Goal: Information Seeking & Learning: Learn about a topic

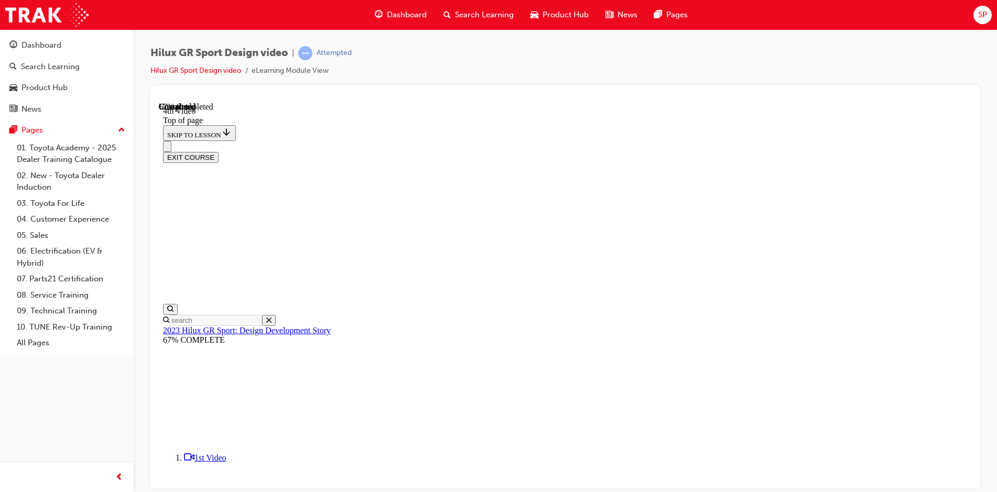
scroll to position [259, 0]
drag, startPoint x: 418, startPoint y: 362, endPoint x: 761, endPoint y: 359, distance: 342.9
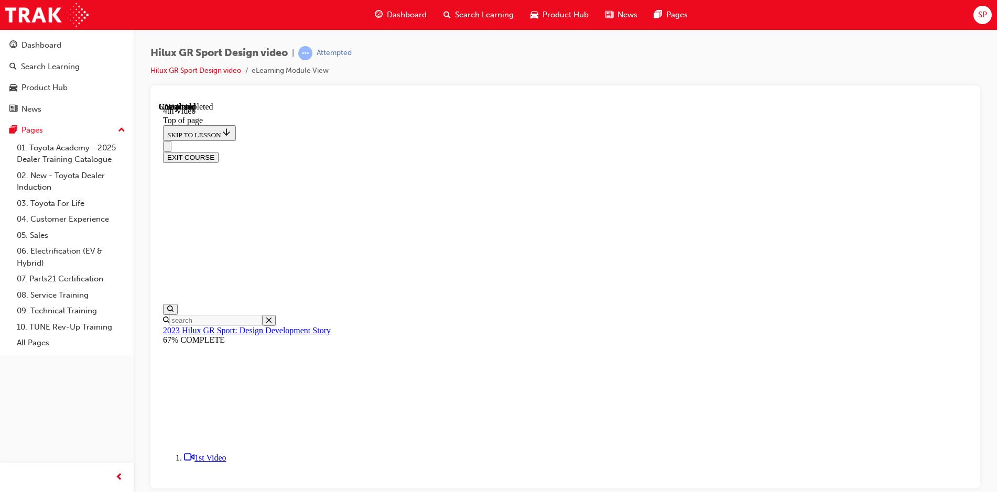
drag, startPoint x: 763, startPoint y: 360, endPoint x: 771, endPoint y: 362, distance: 7.6
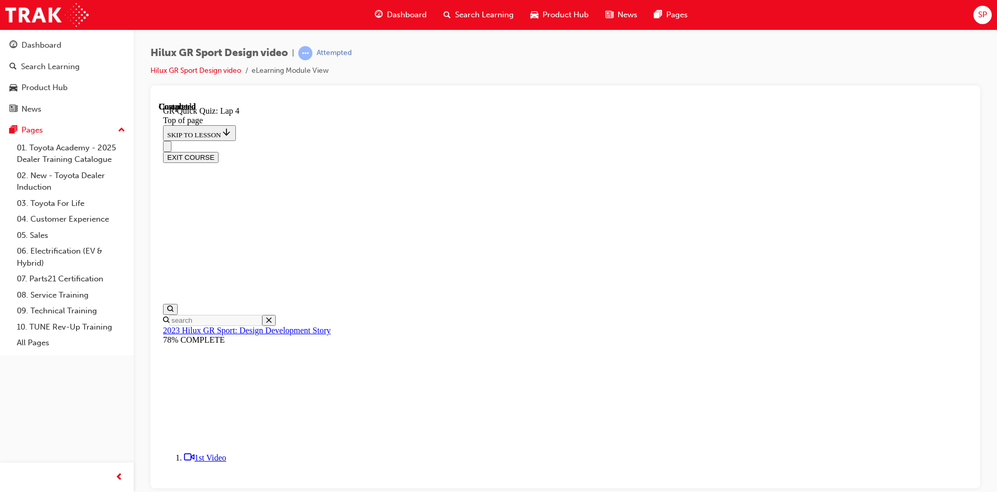
scroll to position [137, 0]
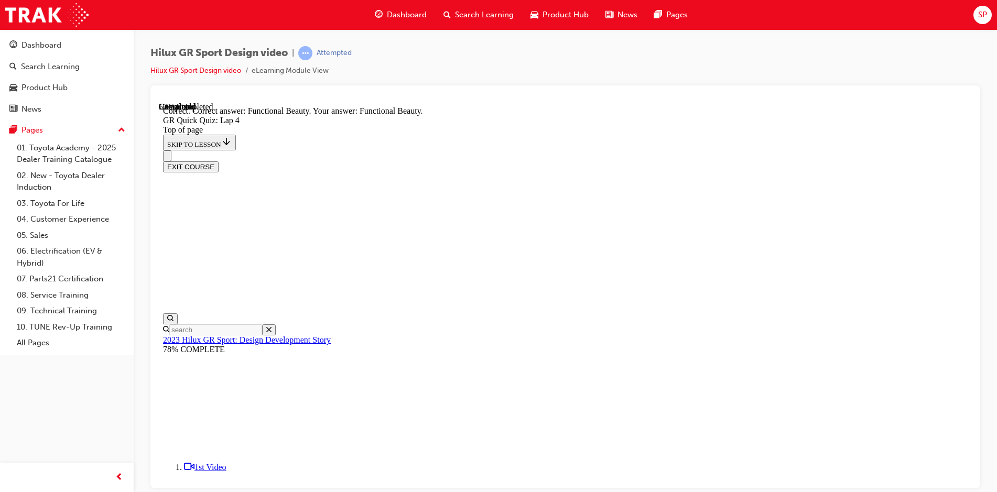
scroll to position [258, 0]
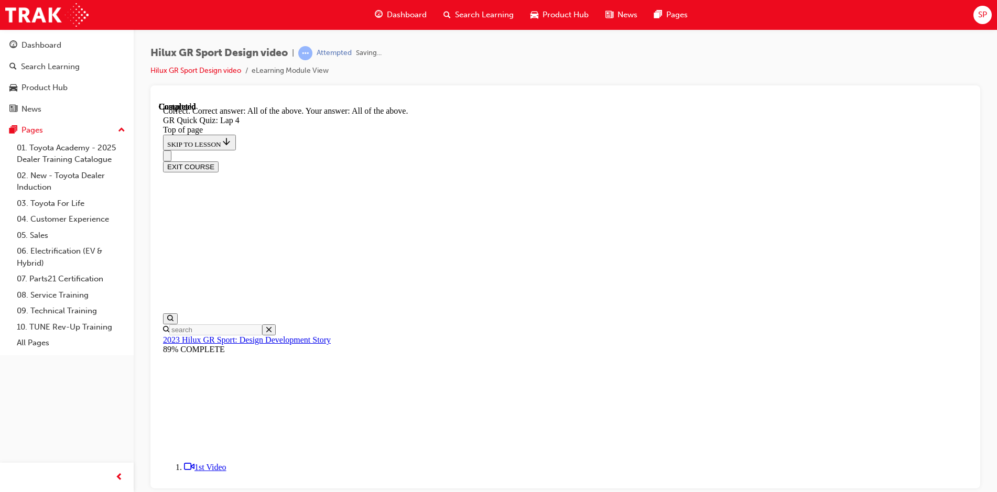
scroll to position [202, 0]
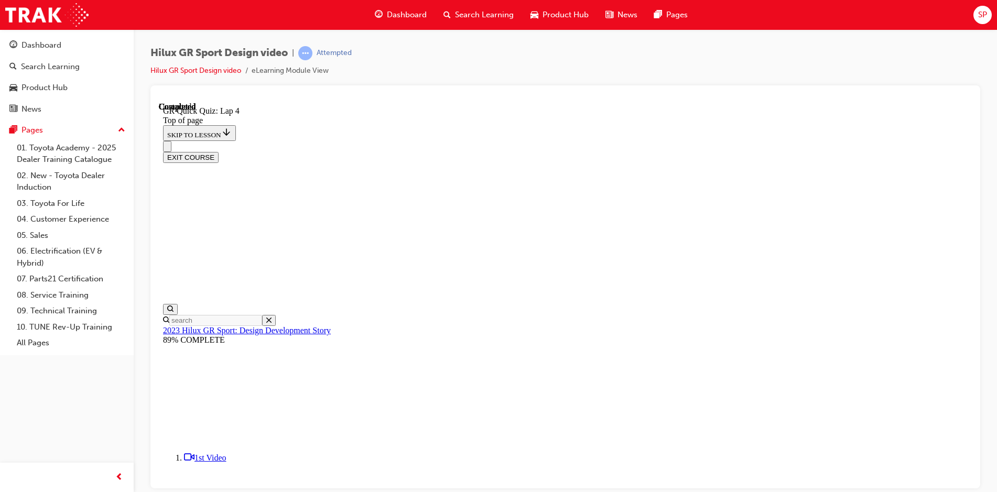
scroll to position [136, 0]
click at [219, 152] on button "EXIT COURSE" at bounding box center [191, 157] width 56 height 11
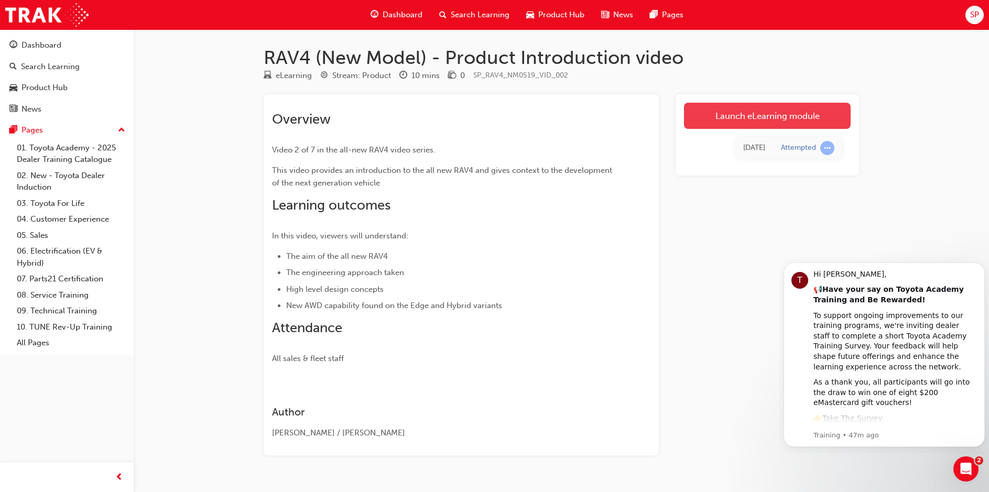
click at [731, 119] on link "Launch eLearning module" at bounding box center [767, 116] width 167 height 26
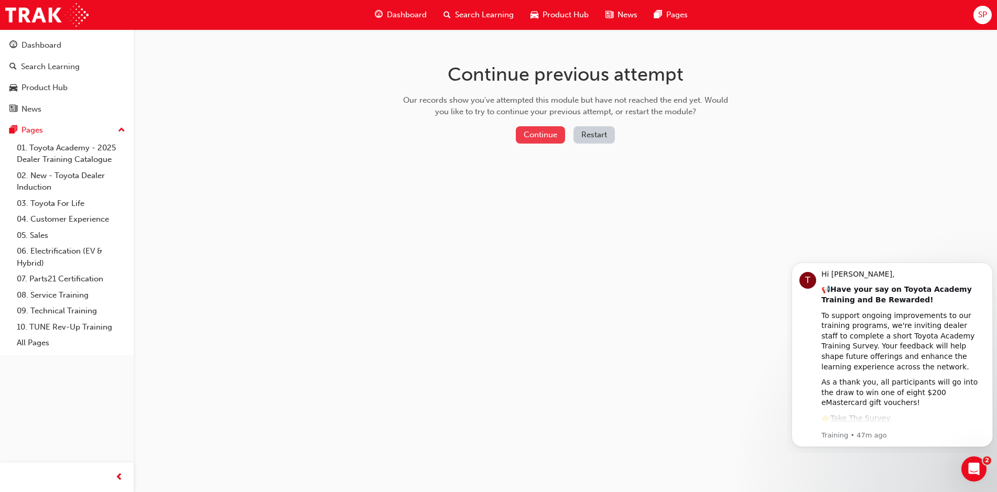
click at [546, 141] on button "Continue" at bounding box center [540, 134] width 49 height 17
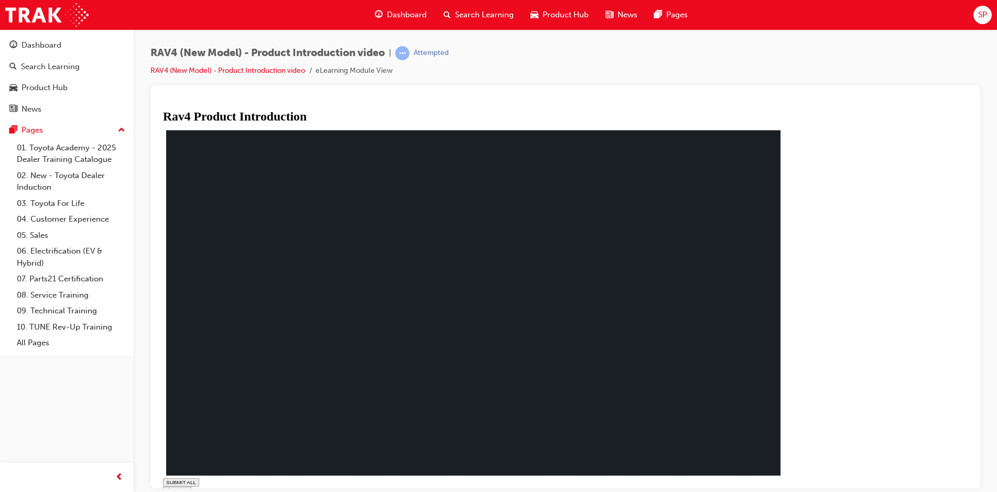
click at [169, 488] on polygon at bounding box center [167, 491] width 3 height 6
type input "0.011"
type input "0.2"
click at [215, 492] on input "range" at bounding box center [190, 500] width 50 height 6
click at [169, 488] on polygon at bounding box center [167, 491] width 3 height 6
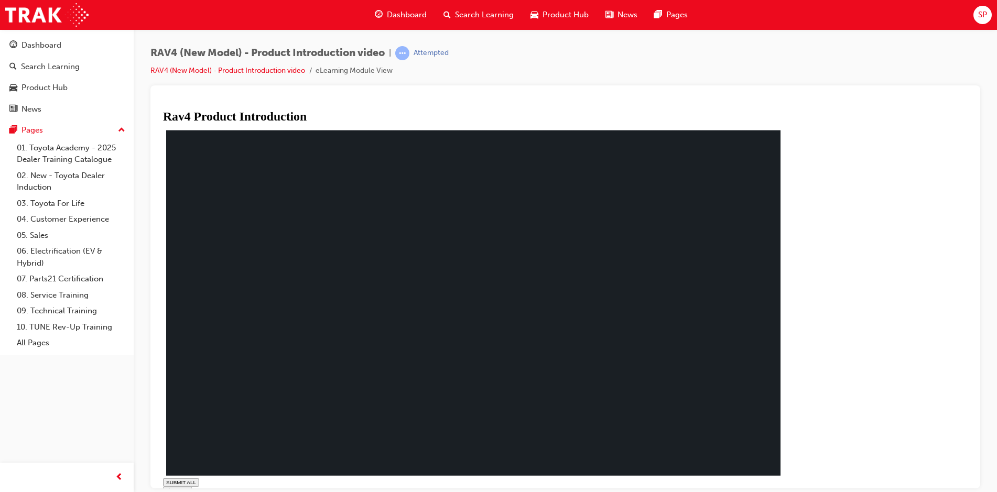
type input "0.178"
type input "0"
